Goal: Task Accomplishment & Management: Manage account settings

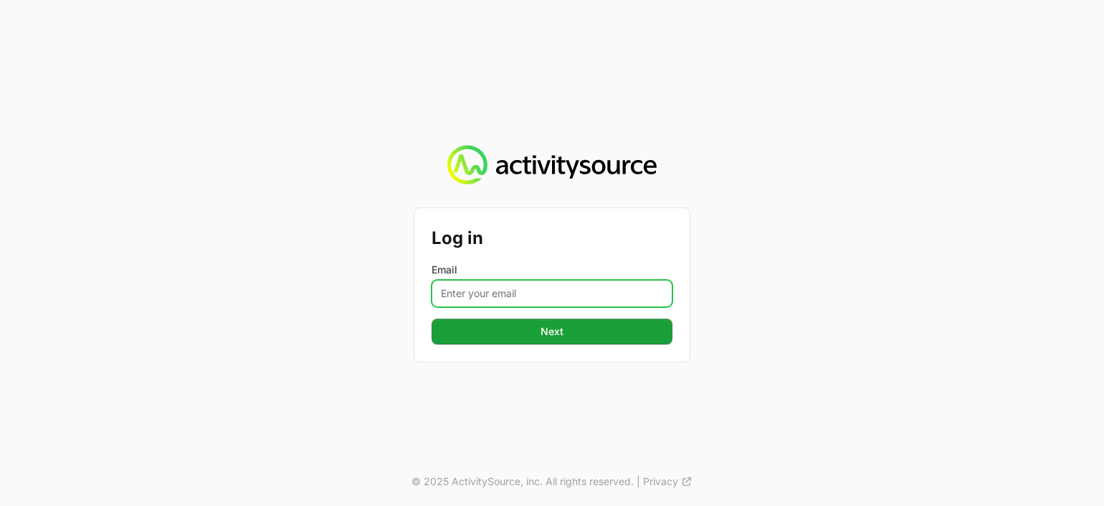
click at [498, 288] on input "Email" at bounding box center [552, 293] width 241 height 27
type input "[PERSON_NAME][EMAIL_ADDRESS][PERSON_NAME][DOMAIN_NAME]"
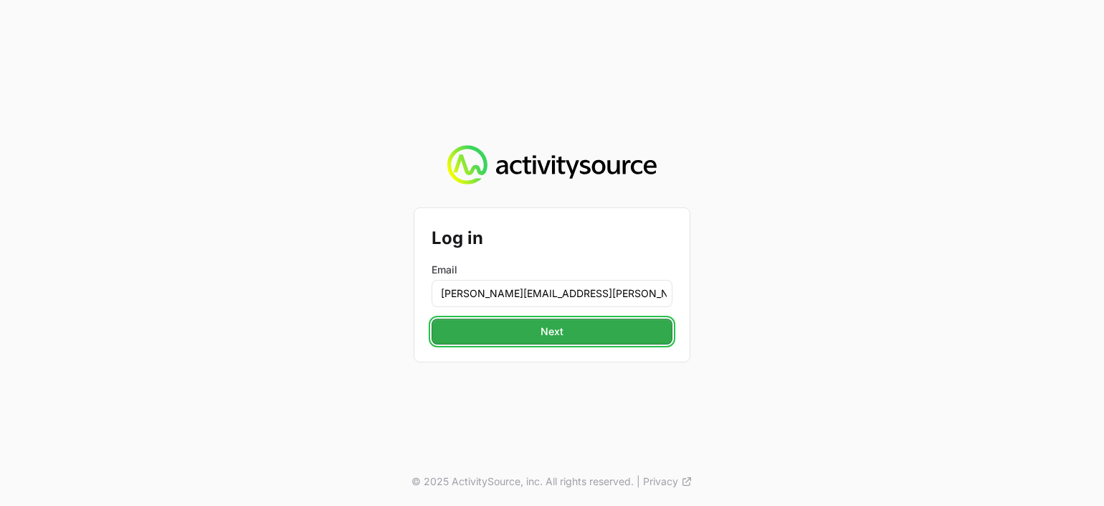
click at [577, 326] on span "Next" at bounding box center [552, 331] width 224 height 17
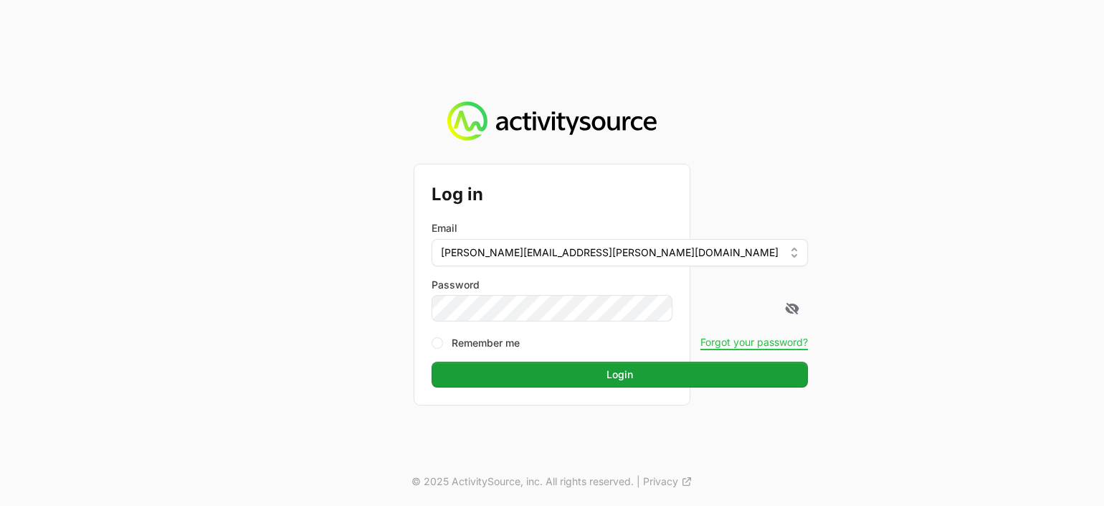
click at [432, 361] on button "Login Login" at bounding box center [620, 374] width 377 height 26
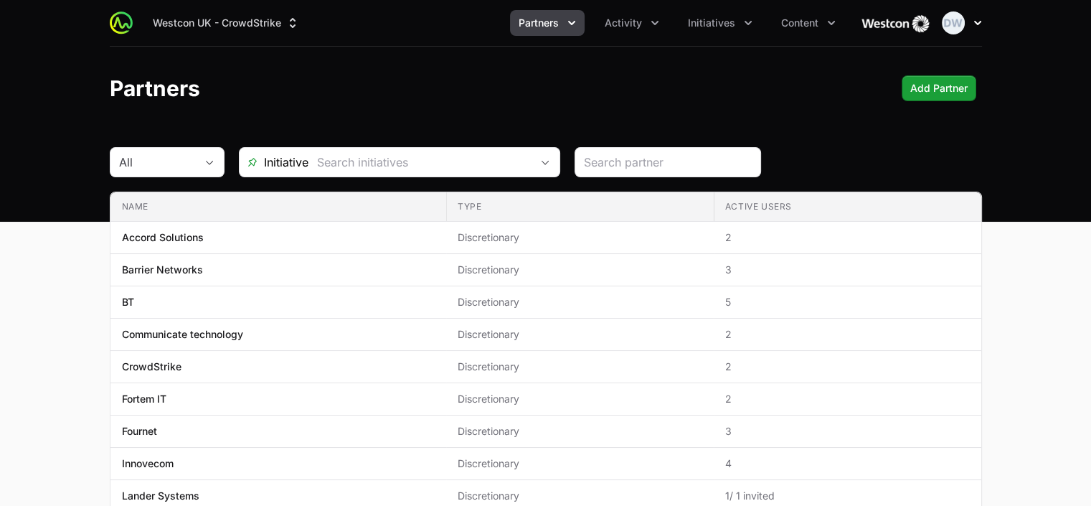
click at [975, 19] on icon "button" at bounding box center [977, 23] width 14 height 14
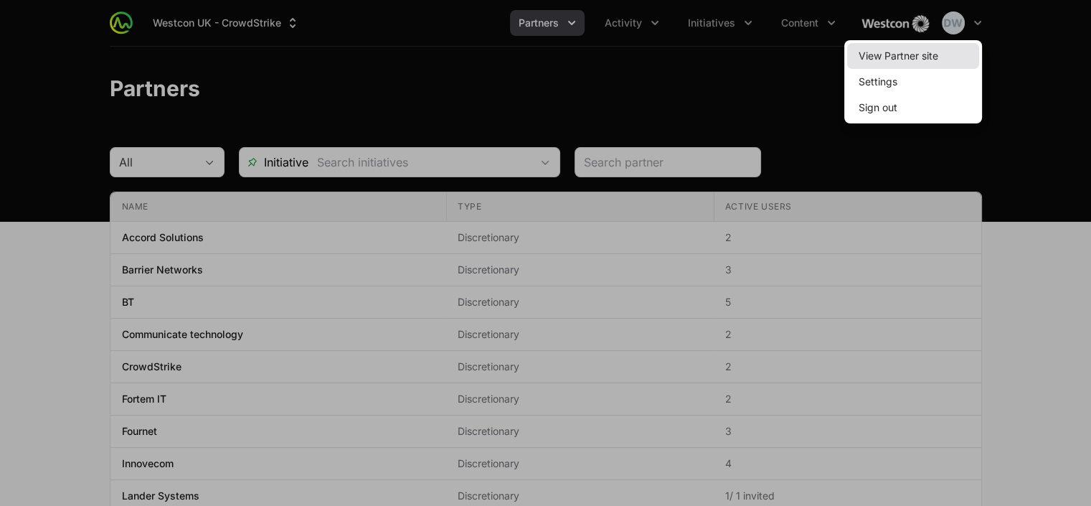
click at [927, 57] on link "View Partner site" at bounding box center [913, 56] width 132 height 26
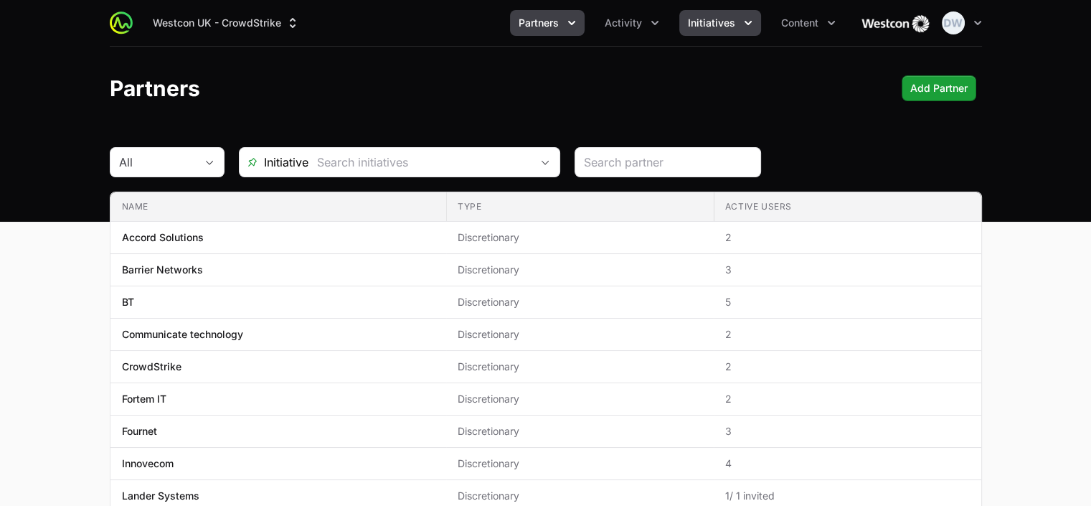
click at [744, 24] on icon "Initiatives menu" at bounding box center [748, 23] width 14 height 14
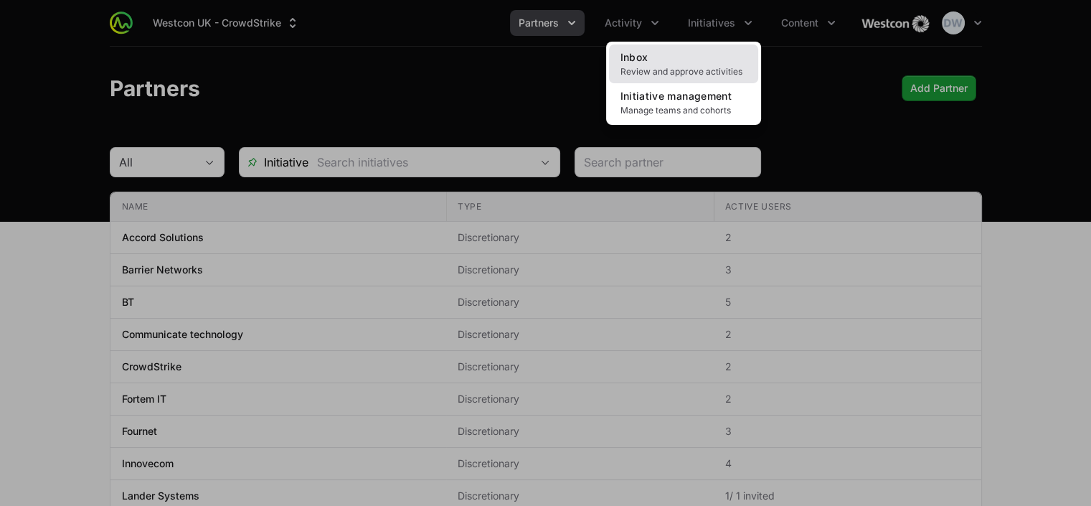
click at [631, 67] on span "Review and approve activities" at bounding box center [683, 71] width 126 height 11
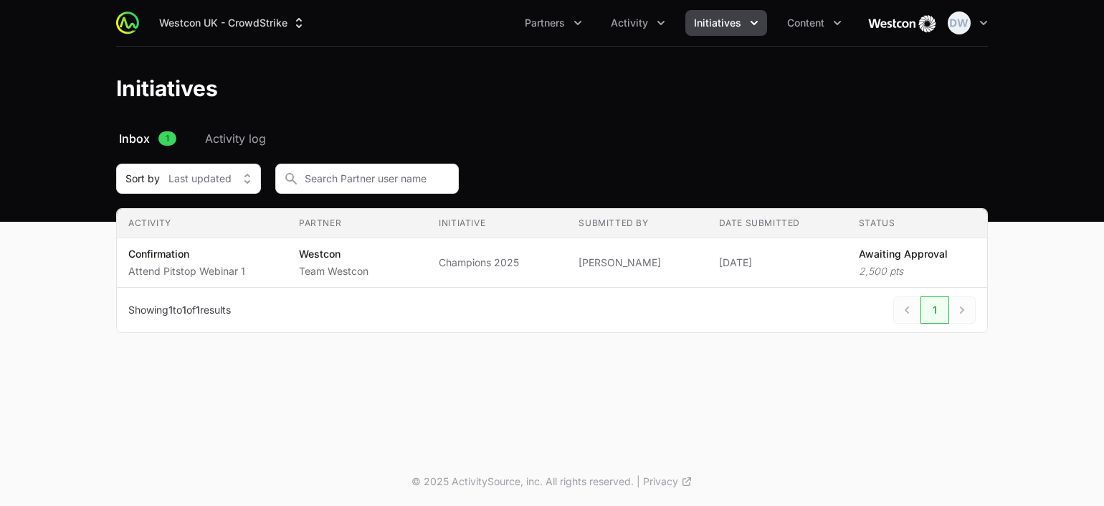
click at [752, 19] on icon "Initiatives menu" at bounding box center [754, 23] width 14 height 14
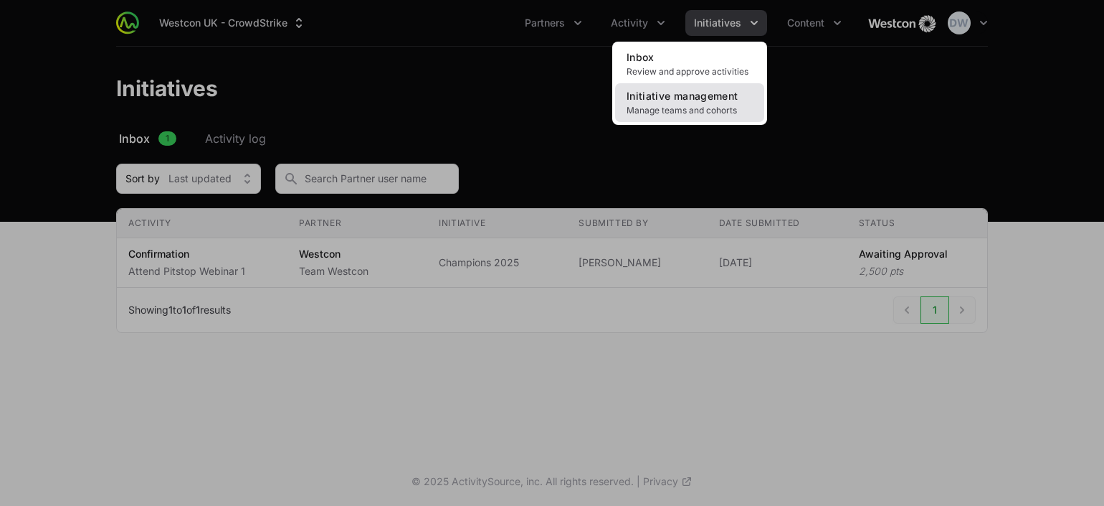
click at [703, 103] on link "Initiative management Manage teams and cohorts" at bounding box center [689, 102] width 149 height 39
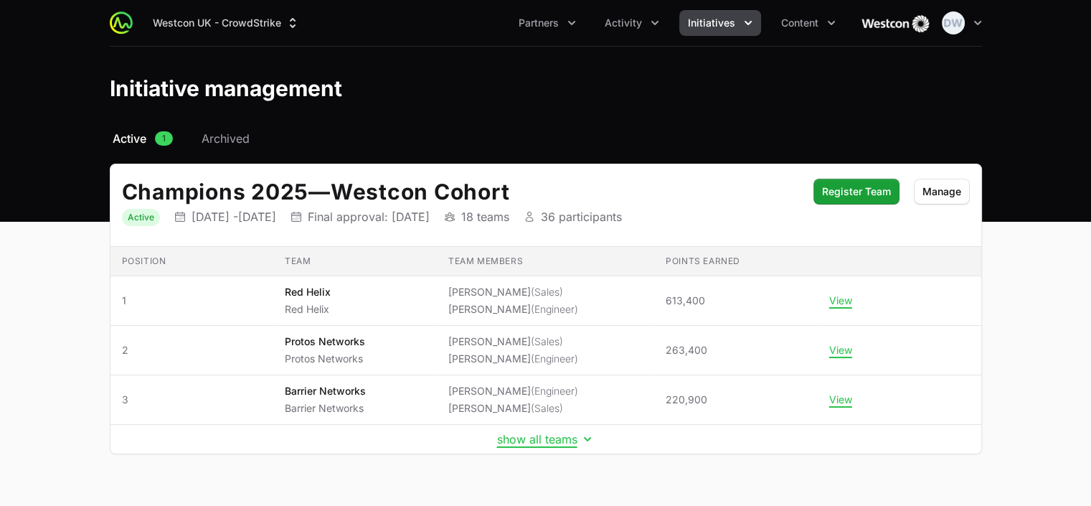
scroll to position [29, 0]
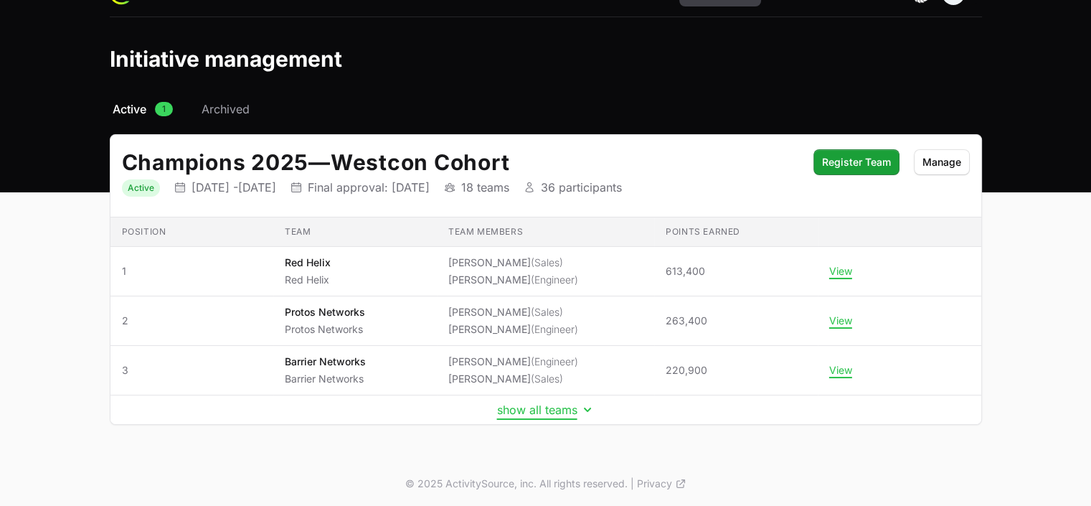
click at [530, 404] on button "show all teams" at bounding box center [546, 409] width 98 height 14
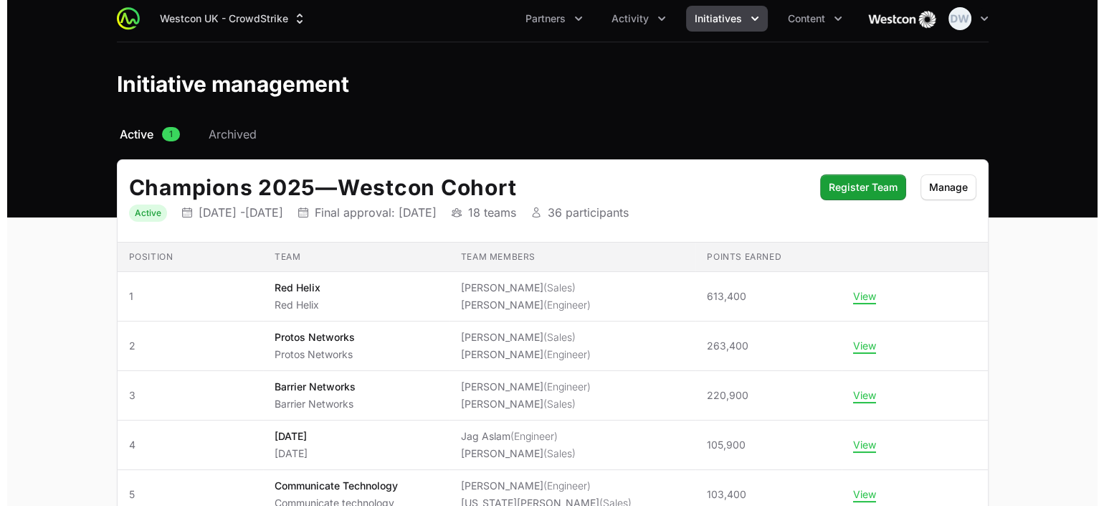
scroll to position [0, 0]
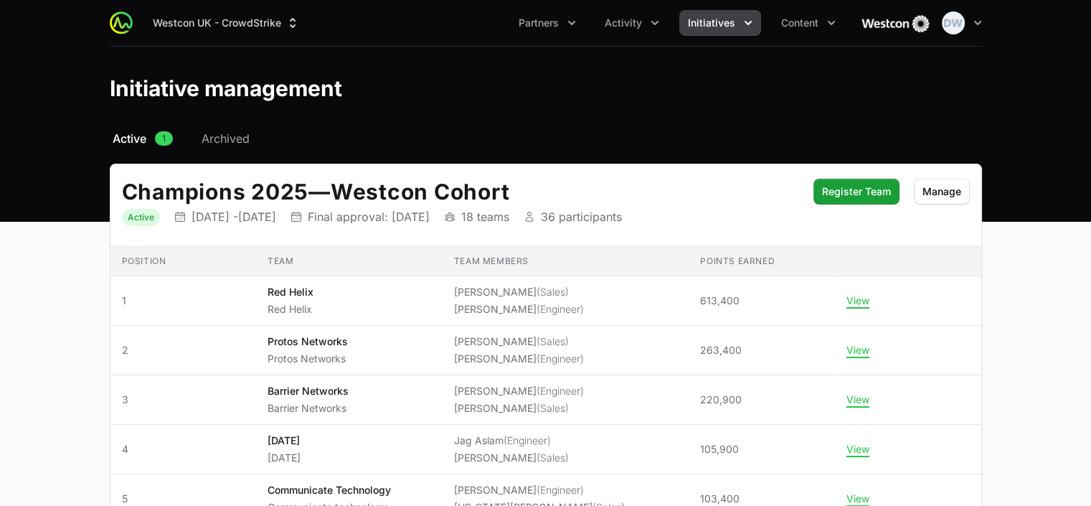
click at [728, 16] on span "Initiatives" at bounding box center [711, 23] width 47 height 14
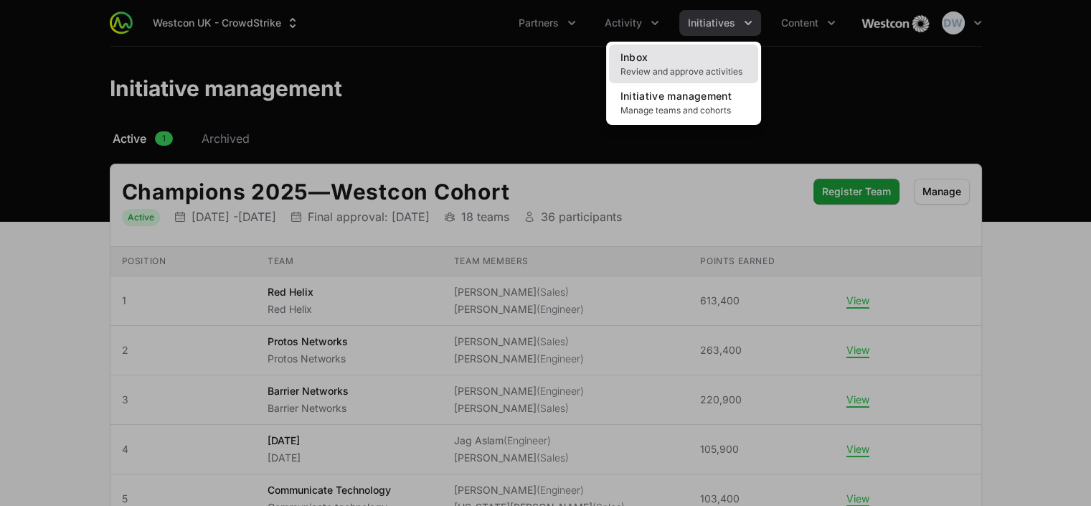
click at [666, 62] on link "Inbox Review and approve activities" at bounding box center [683, 63] width 149 height 39
